Goal: Information Seeking & Learning: Learn about a topic

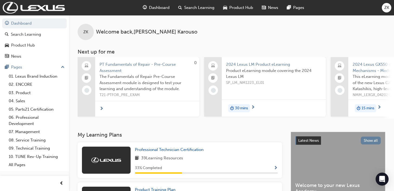
click at [192, 5] on span "Search Learning" at bounding box center [199, 8] width 30 height 6
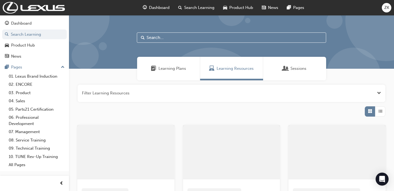
click at [187, 37] on input "text" at bounding box center [231, 37] width 189 height 10
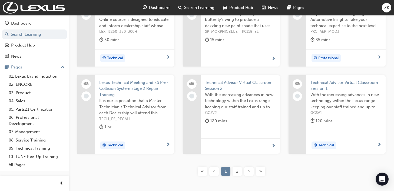
scroll to position [135, 0]
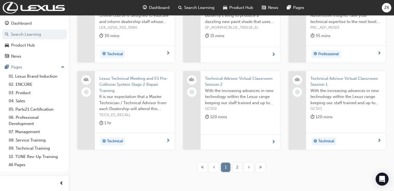
type input "TECHNICAL"
click at [238, 166] on div "2" at bounding box center [236, 166] width 9 height 9
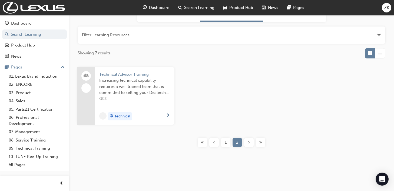
scroll to position [58, 0]
click at [133, 75] on span "Technical Advisor Training" at bounding box center [134, 74] width 71 height 6
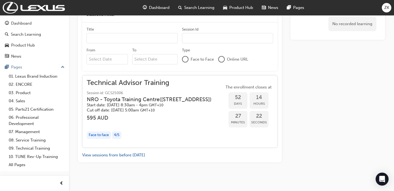
scroll to position [338, 0]
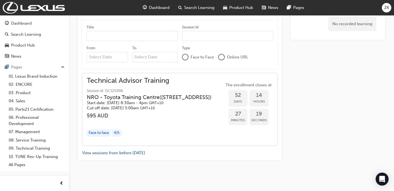
click at [114, 131] on div "4 / 5" at bounding box center [116, 132] width 9 height 7
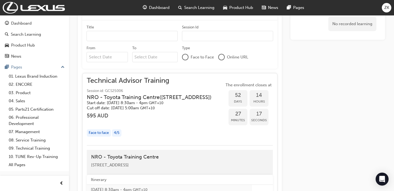
click at [108, 132] on div "Face to face" at bounding box center [99, 132] width 24 height 7
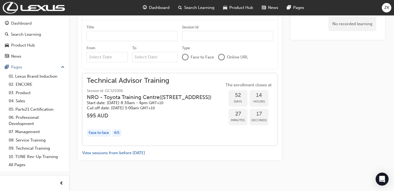
click at [116, 132] on div "4 / 5" at bounding box center [116, 132] width 9 height 7
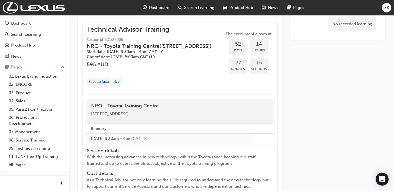
scroll to position [392, 0]
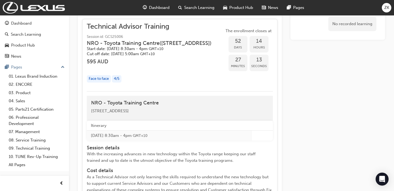
click at [109, 78] on div "Face to face" at bounding box center [99, 78] width 24 height 7
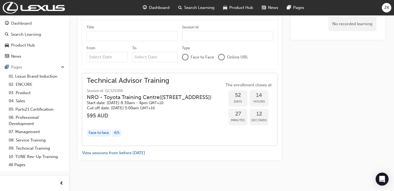
click at [111, 133] on div "Face to face 4 / 5" at bounding box center [153, 132] width 133 height 7
